Goal: Task Accomplishment & Management: Manage account settings

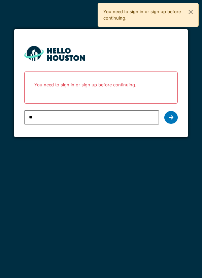
type input "**********"
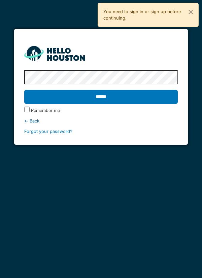
click at [107, 99] on input "******" at bounding box center [101, 97] width 154 height 14
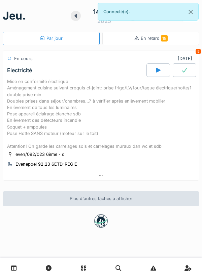
click at [156, 69] on icon at bounding box center [158, 69] width 7 height 5
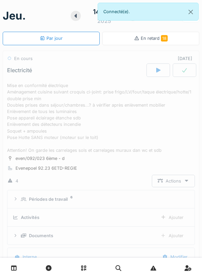
scroll to position [24, 0]
